Goal: Task Accomplishment & Management: Use online tool/utility

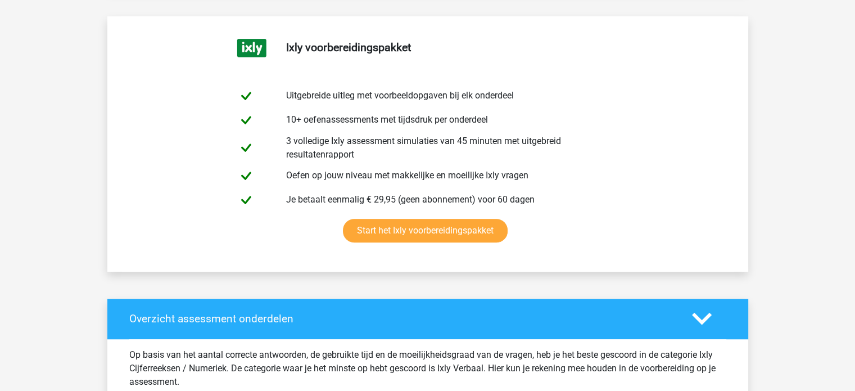
scroll to position [589, 0]
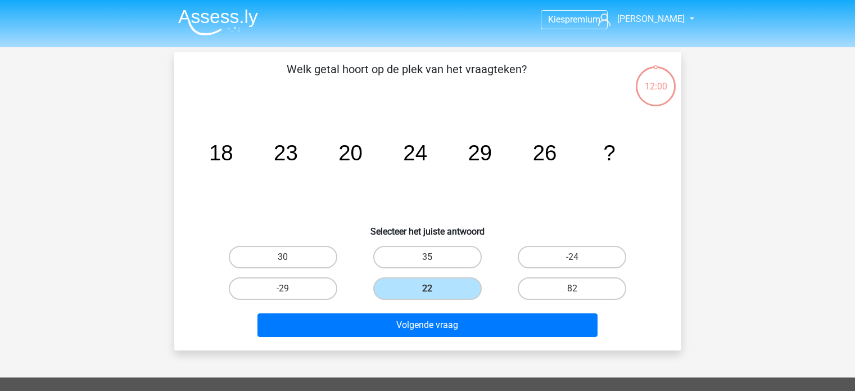
scroll to position [20, 0]
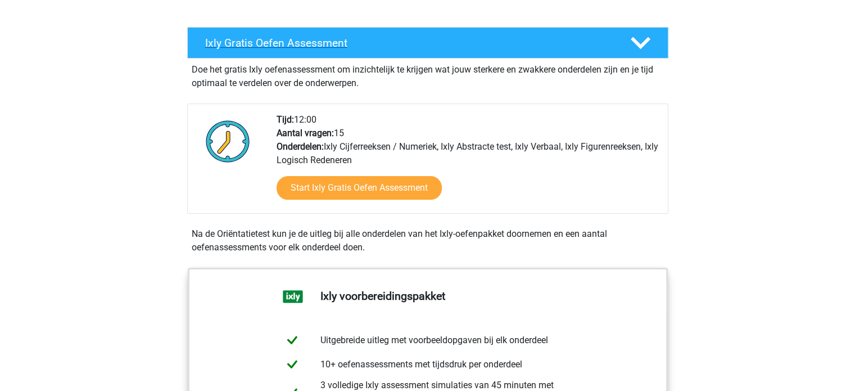
scroll to position [197, 0]
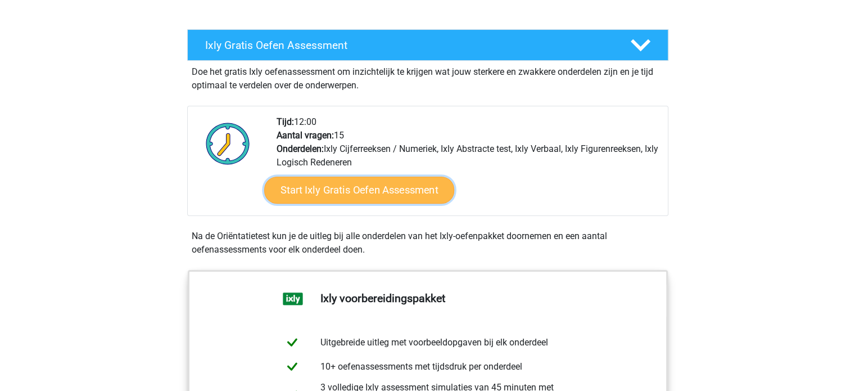
click at [328, 184] on link "Start Ixly Gratis Oefen Assessment" at bounding box center [359, 190] width 190 height 27
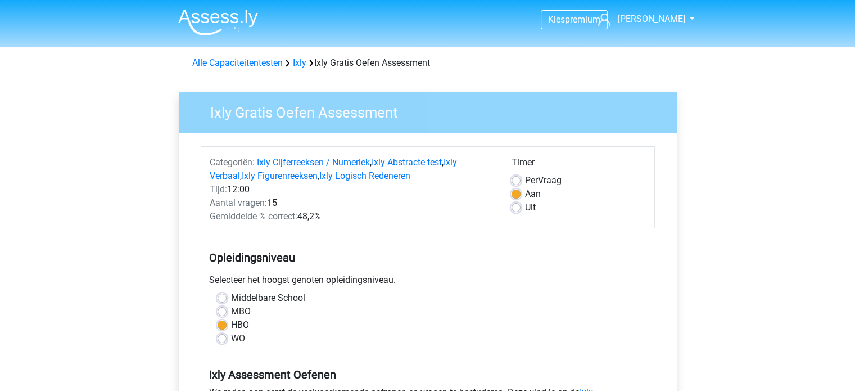
click at [525, 209] on label "Uit" at bounding box center [530, 207] width 11 height 13
click at [515, 209] on input "Uit" at bounding box center [516, 206] width 9 height 11
radio input "true"
click at [525, 194] on label "Aan" at bounding box center [533, 193] width 16 height 13
click at [515, 194] on input "Aan" at bounding box center [516, 192] width 9 height 11
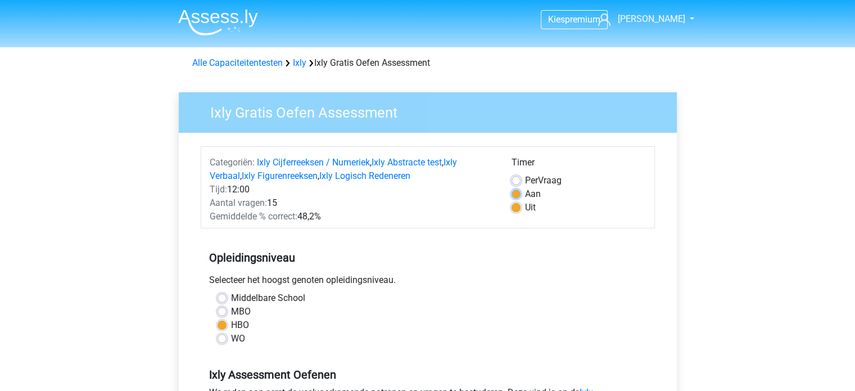
radio input "true"
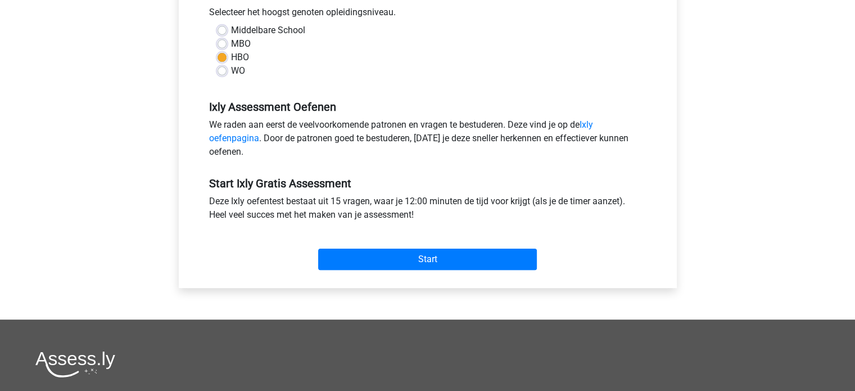
scroll to position [271, 0]
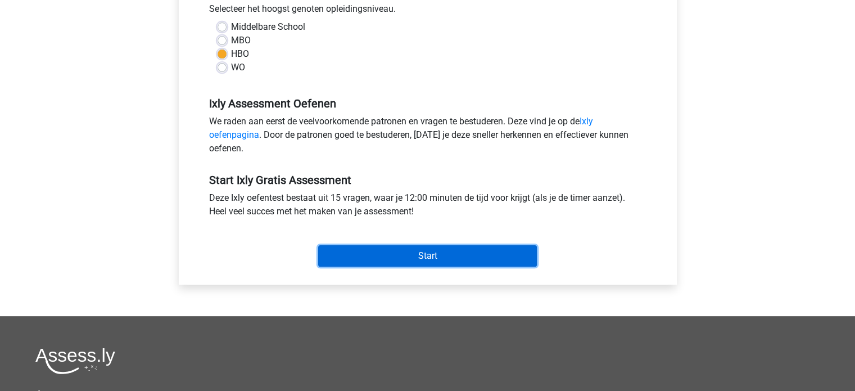
click at [459, 252] on input "Start" at bounding box center [427, 255] width 219 height 21
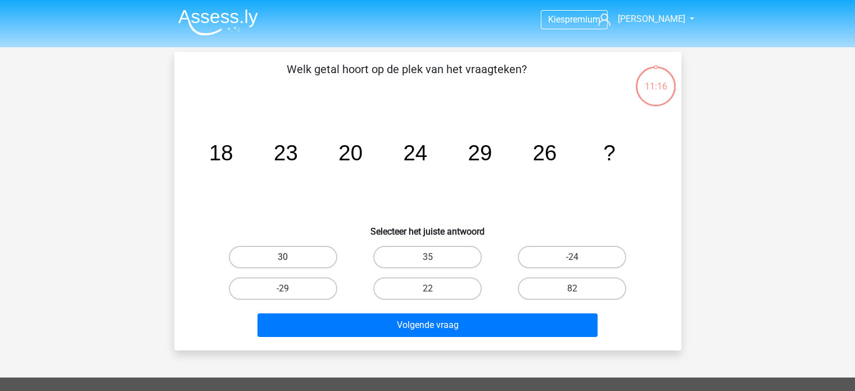
click at [250, 250] on label "30" at bounding box center [283, 257] width 108 height 22
click at [283, 257] on input "30" at bounding box center [286, 260] width 7 height 7
radio input "true"
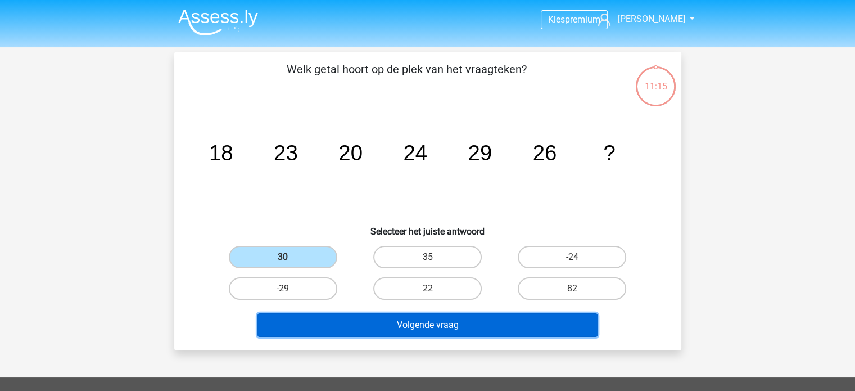
click at [301, 313] on button "Volgende vraag" at bounding box center [427, 325] width 340 height 24
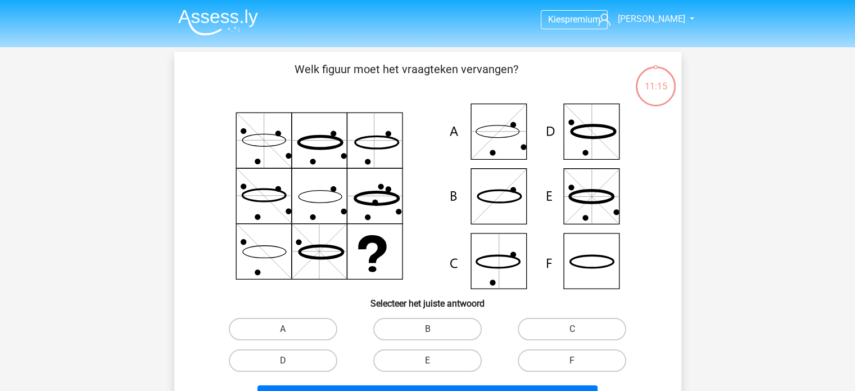
scroll to position [52, 0]
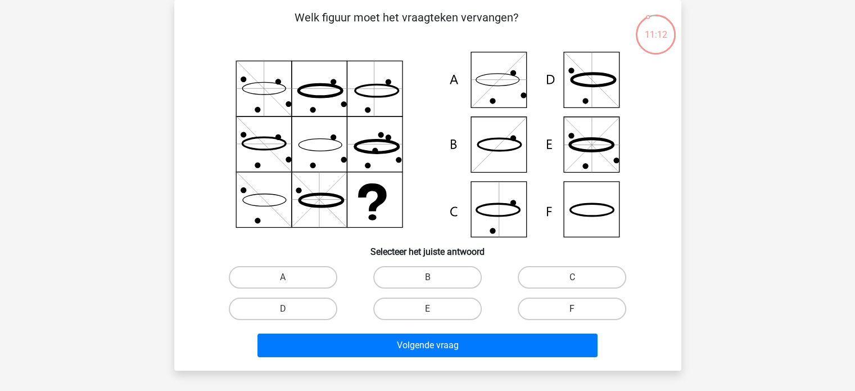
drag, startPoint x: 560, startPoint y: 321, endPoint x: 569, endPoint y: 314, distance: 11.2
click at [569, 314] on div "F" at bounding box center [572, 308] width 144 height 31
click at [569, 314] on label "F" at bounding box center [572, 308] width 108 height 22
click at [572, 314] on input "F" at bounding box center [575, 312] width 7 height 7
radio input "true"
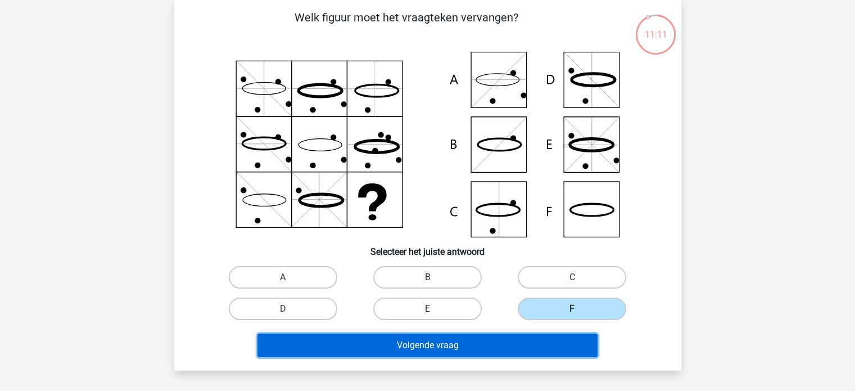
click at [531, 337] on button "Volgende vraag" at bounding box center [427, 345] width 340 height 24
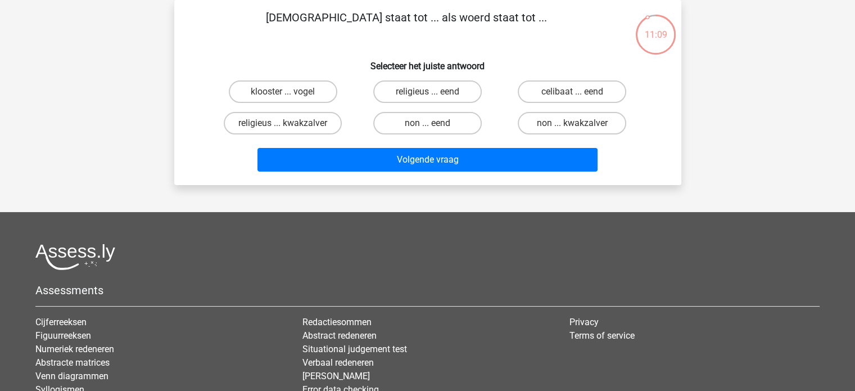
scroll to position [0, 0]
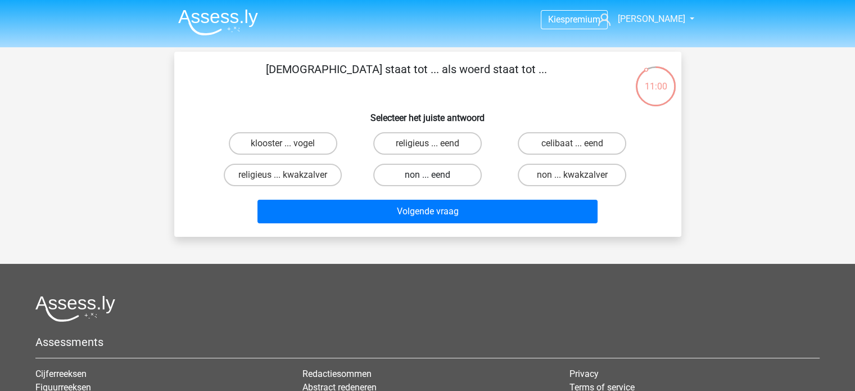
click at [449, 182] on label "non ... eend" at bounding box center [427, 175] width 108 height 22
click at [435, 182] on input "non ... eend" at bounding box center [430, 178] width 7 height 7
radio input "true"
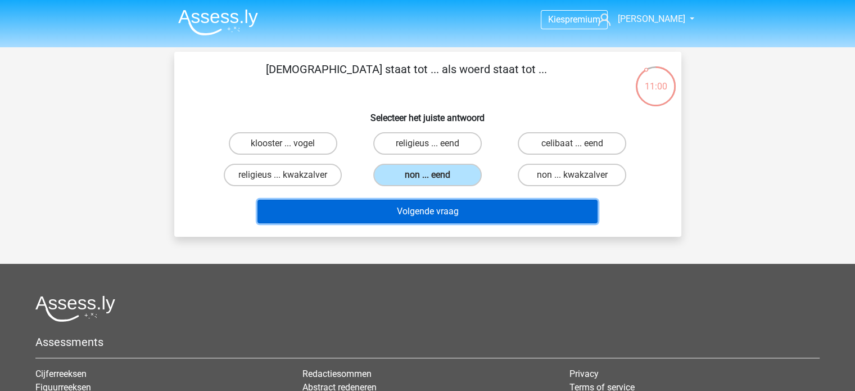
click at [447, 204] on button "Volgende vraag" at bounding box center [427, 212] width 340 height 24
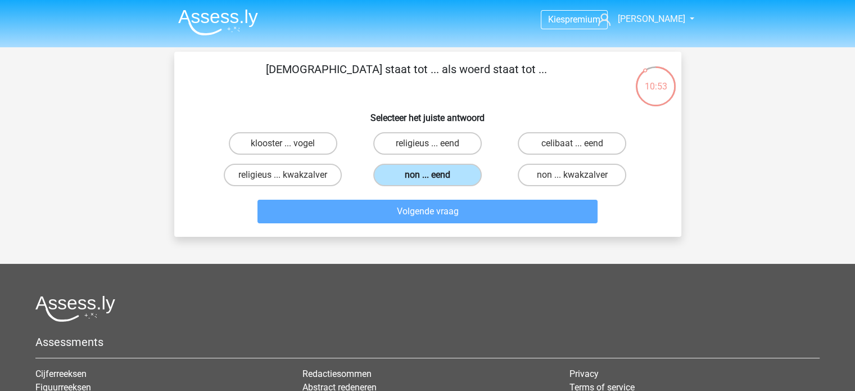
click at [456, 170] on label "non ... eend" at bounding box center [427, 175] width 108 height 22
click at [435, 175] on input "non ... eend" at bounding box center [430, 178] width 7 height 7
click at [463, 142] on label "religieus ... eend" at bounding box center [427, 143] width 108 height 22
click at [435, 143] on input "religieus ... eend" at bounding box center [430, 146] width 7 height 7
radio input "true"
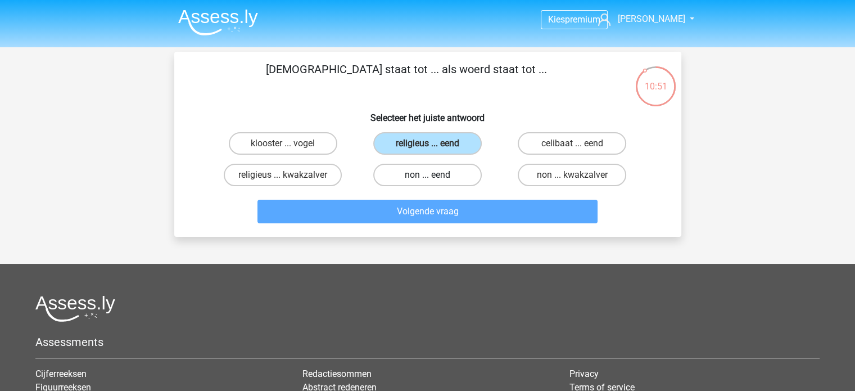
click at [457, 173] on label "non ... eend" at bounding box center [427, 175] width 108 height 22
click at [435, 175] on input "non ... eend" at bounding box center [430, 178] width 7 height 7
radio input "true"
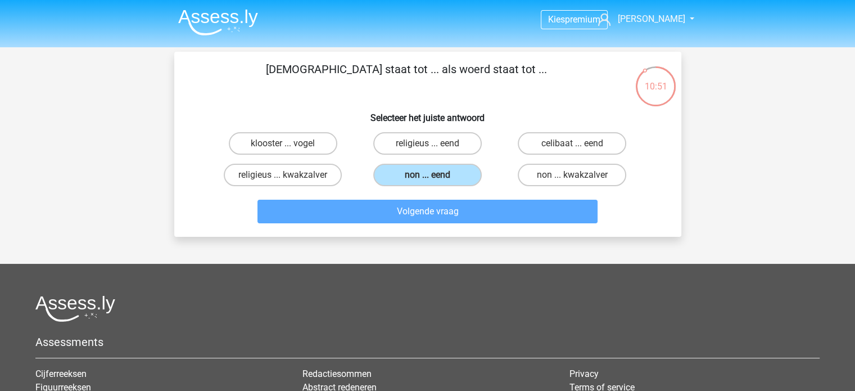
click at [454, 206] on div "Volgende vraag" at bounding box center [427, 209] width 471 height 37
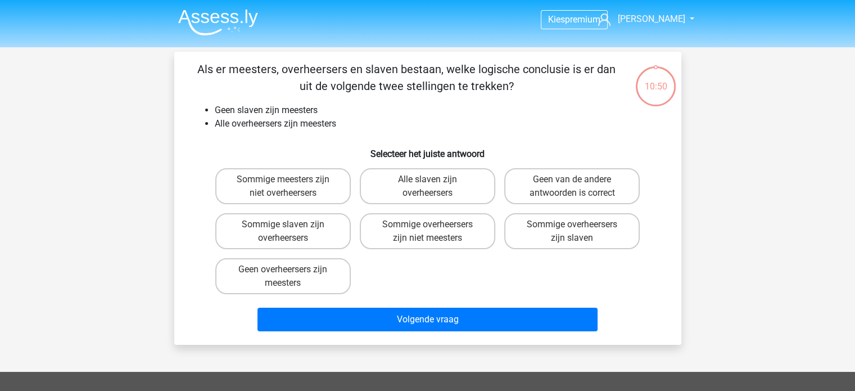
scroll to position [52, 0]
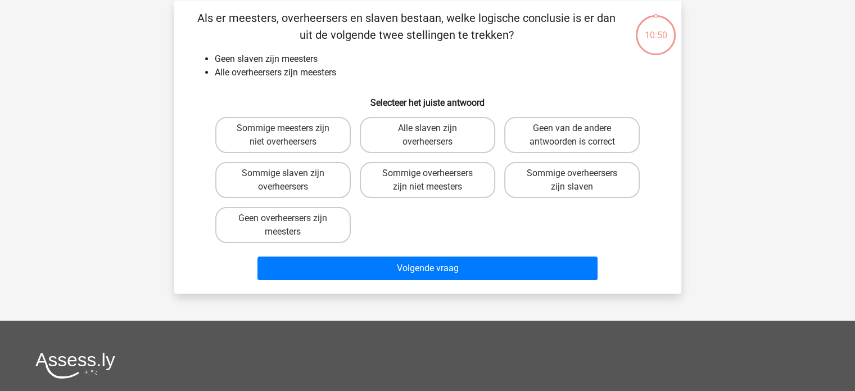
drag, startPoint x: 455, startPoint y: 192, endPoint x: 454, endPoint y: 206, distance: 14.7
click at [454, 206] on div "Sommige meesters zijn niet overheersers Alle slaven zijn overheersers Geen van …" at bounding box center [428, 179] width 434 height 135
